Goal: Entertainment & Leisure: Consume media (video, audio)

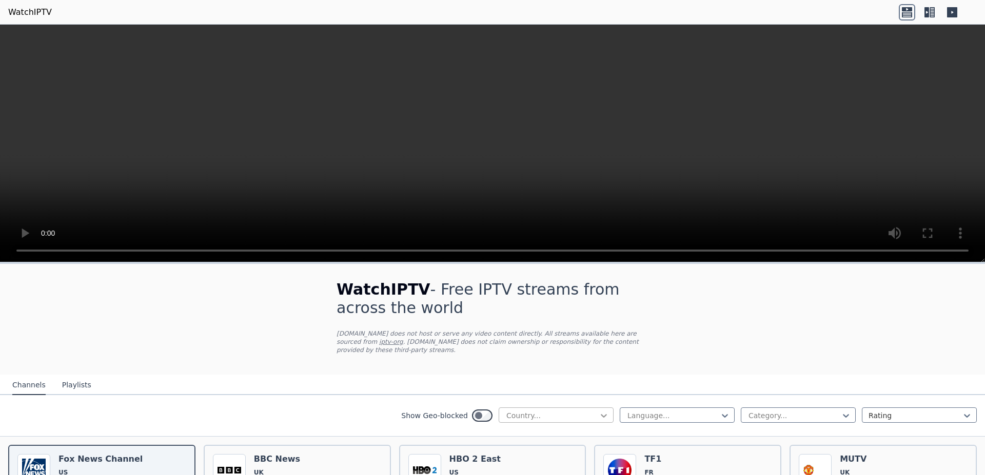
click at [601, 414] on icon at bounding box center [604, 416] width 6 height 4
click at [513, 431] on div "All countries" at bounding box center [556, 438] width 115 height 18
drag, startPoint x: 600, startPoint y: 410, endPoint x: 594, endPoint y: 409, distance: 5.7
click at [600, 409] on div "All countries" at bounding box center [556, 415] width 115 height 15
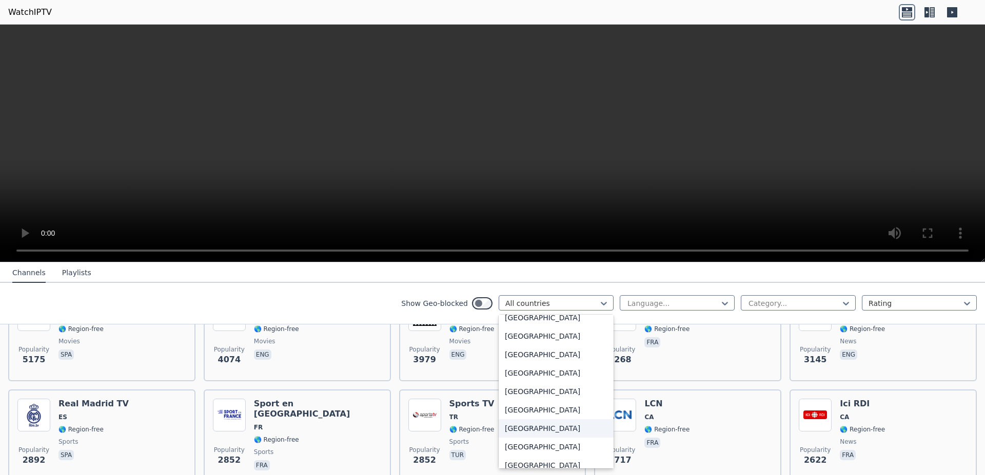
scroll to position [3167, 0]
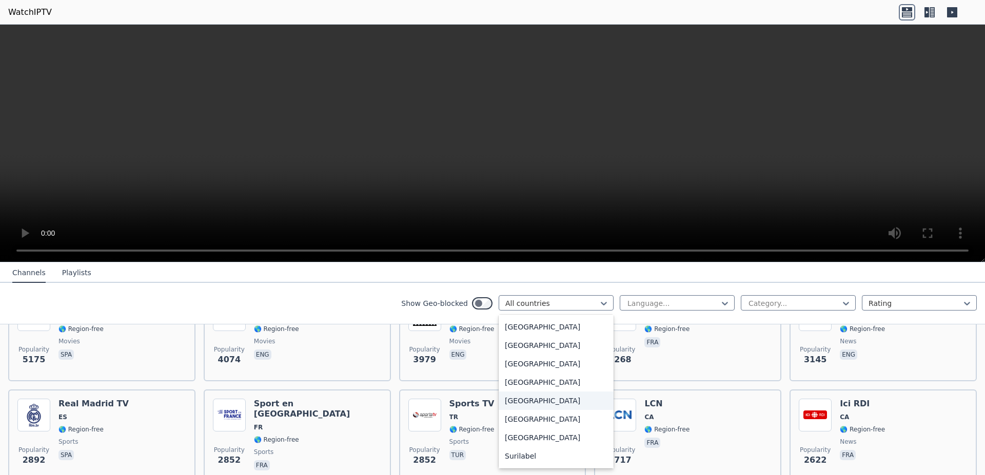
click at [502, 403] on div "Spain" at bounding box center [556, 401] width 115 height 18
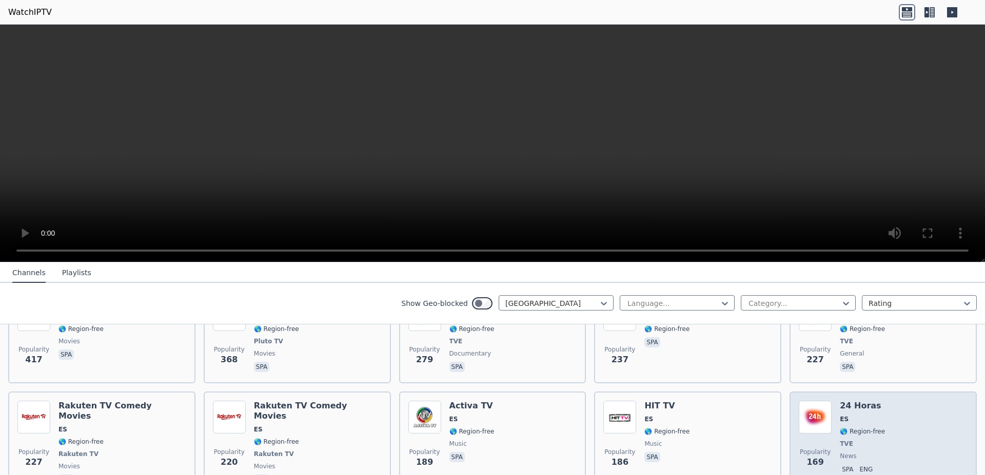
click at [806, 413] on img at bounding box center [815, 417] width 33 height 33
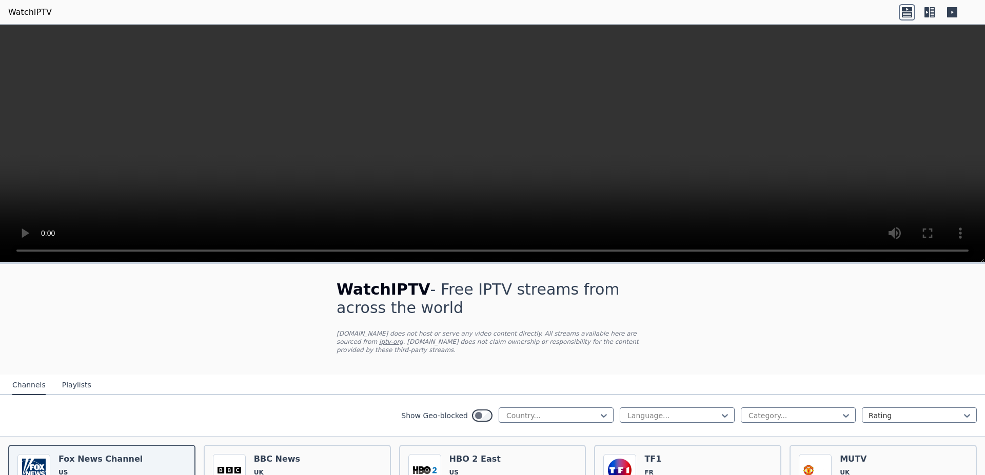
scroll to position [65, 0]
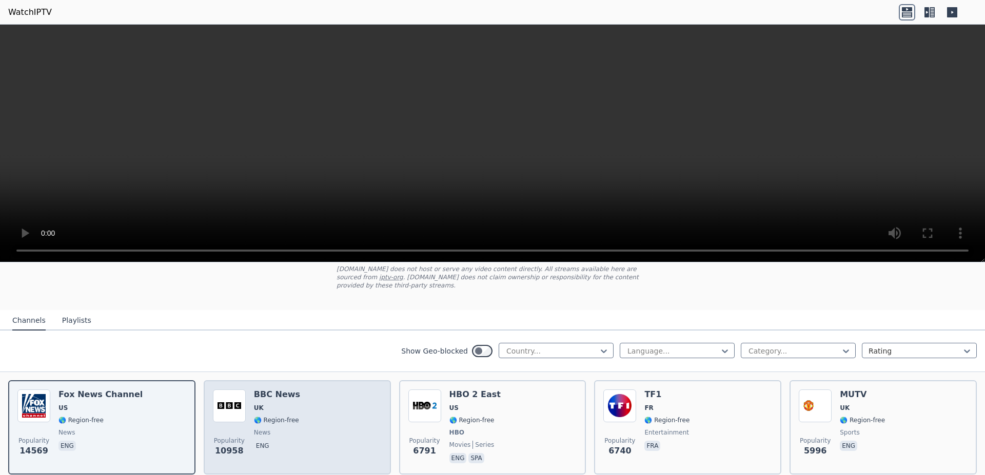
click at [282, 416] on span "🌎 Region-free" at bounding box center [276, 420] width 45 height 8
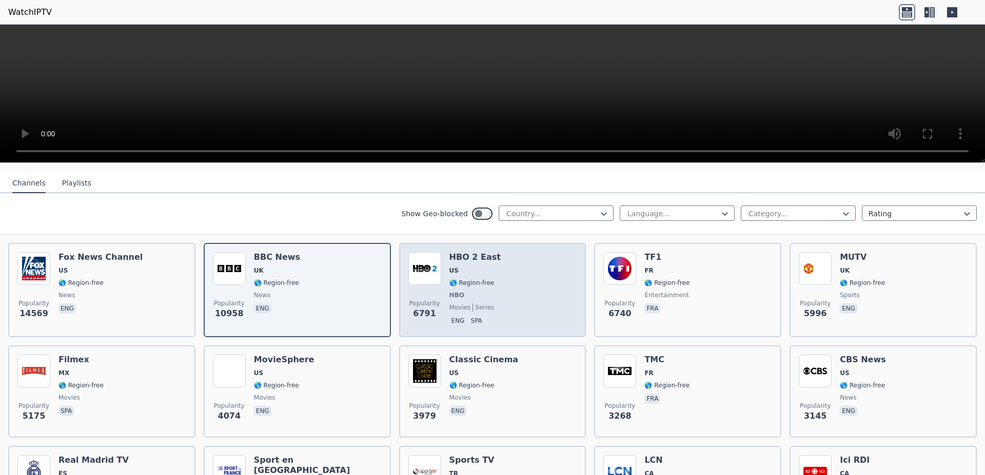
scroll to position [129, 0]
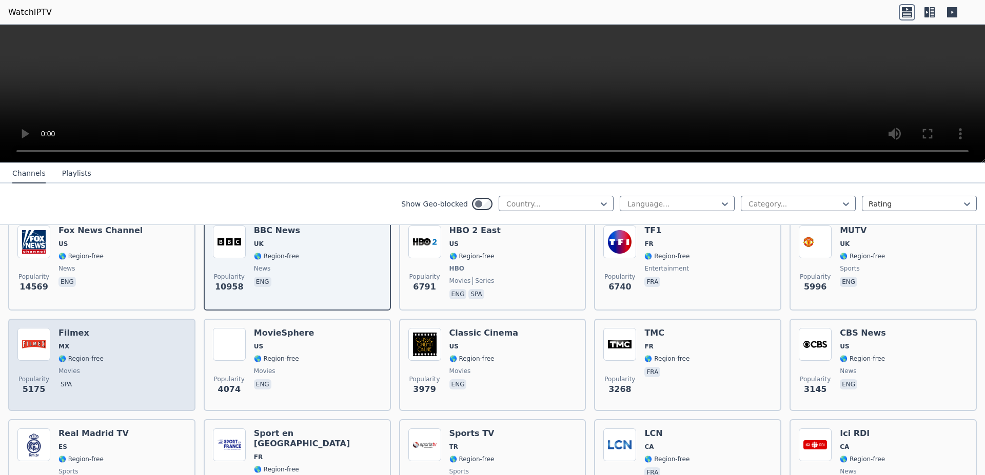
click at [46, 348] on img at bounding box center [33, 344] width 33 height 33
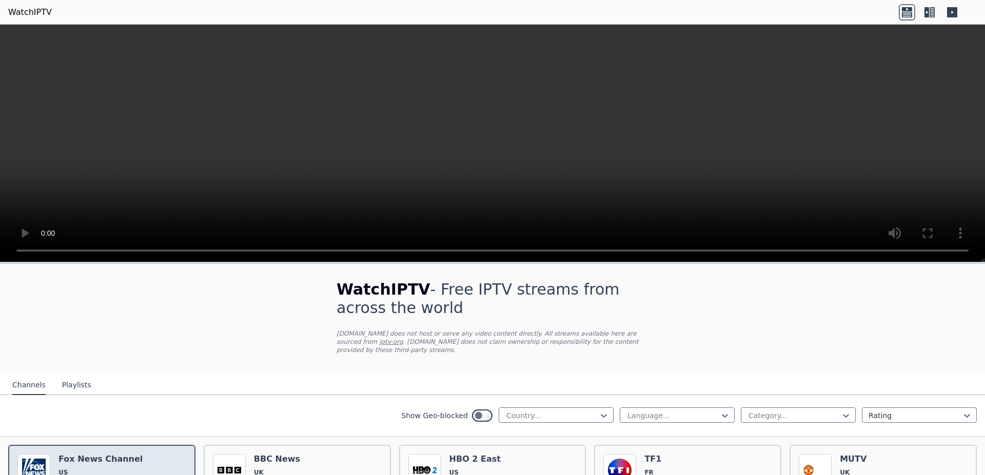
click at [112, 454] on h6 "Fox News Channel" at bounding box center [100, 459] width 84 height 10
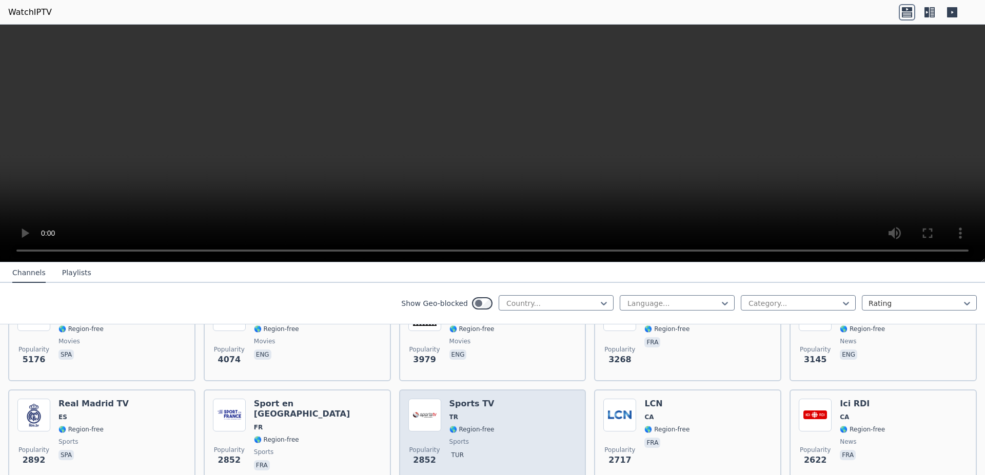
scroll to position [194, 0]
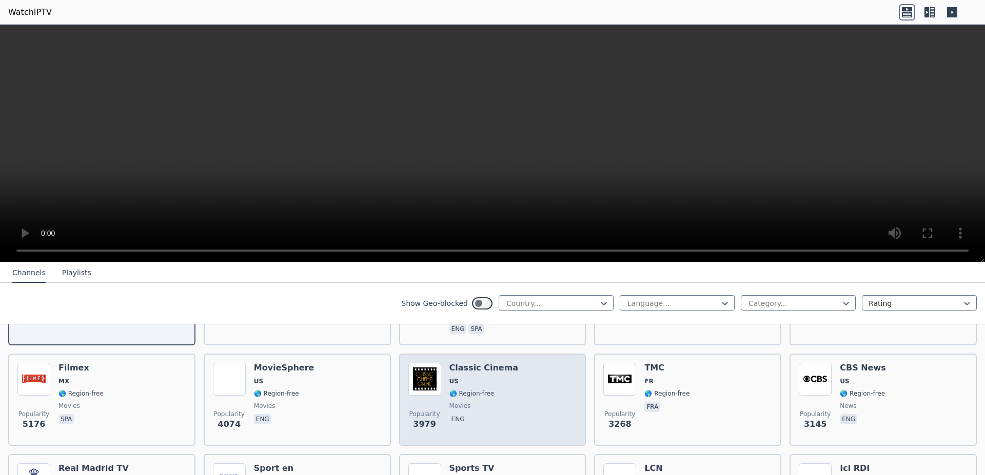
click at [472, 390] on span "🌎 Region-free" at bounding box center [471, 394] width 45 height 8
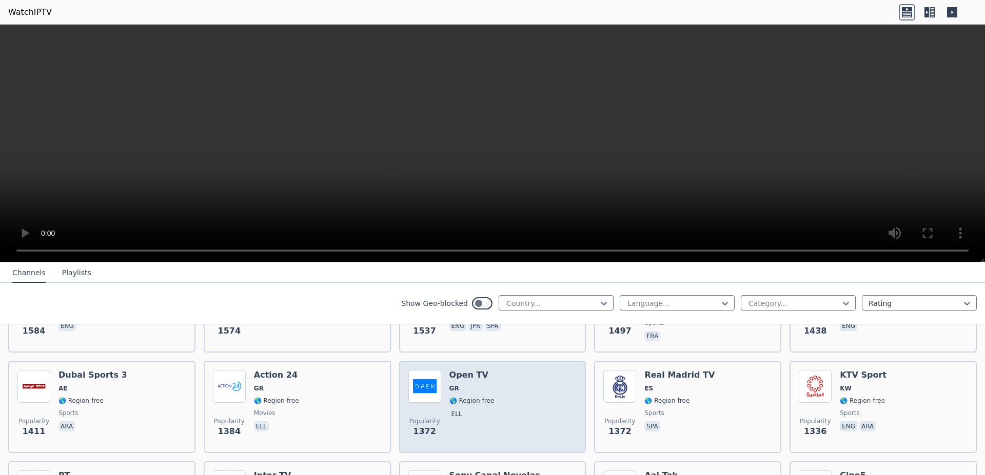
scroll to position [775, 0]
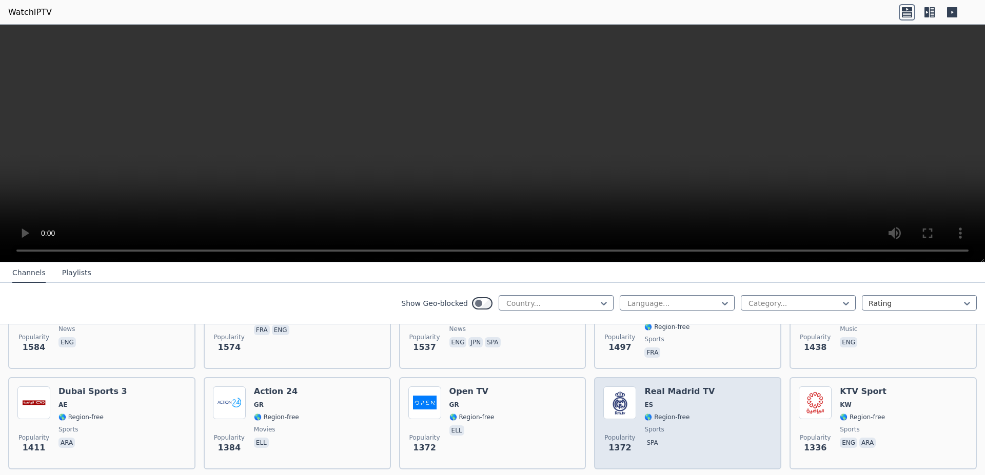
click at [658, 413] on span "🌎 Region-free" at bounding box center [666, 417] width 45 height 8
click at [652, 413] on span "🌎 Region-free" at bounding box center [666, 417] width 45 height 8
